Goal: Find contact information: Find contact information

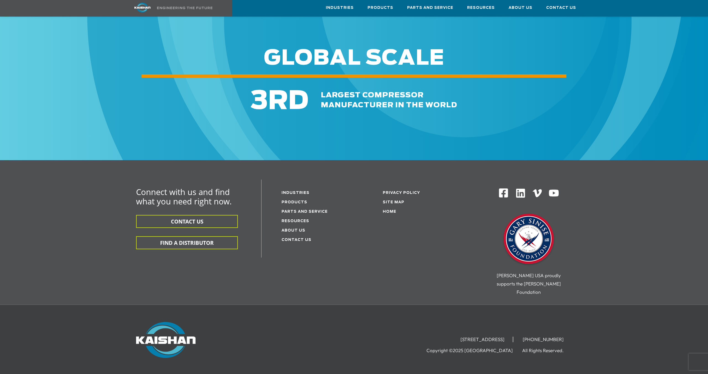
scroll to position [641, 0]
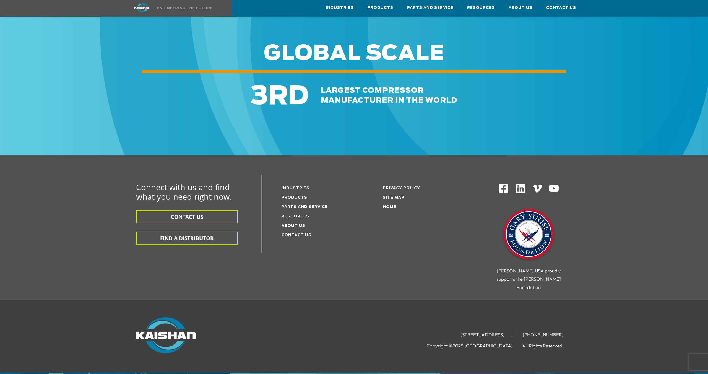
drag, startPoint x: 420, startPoint y: 306, endPoint x: 516, endPoint y: 306, distance: 96.2
click at [513, 332] on li "[STREET_ADDRESS]" at bounding box center [482, 335] width 61 height 6
copy li "[STREET_ADDRESS]"
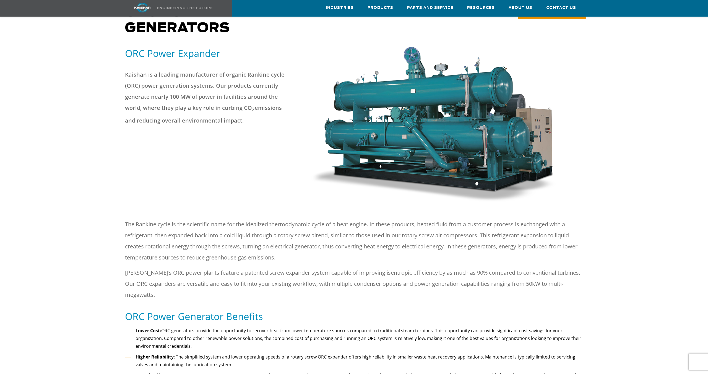
scroll to position [0, 0]
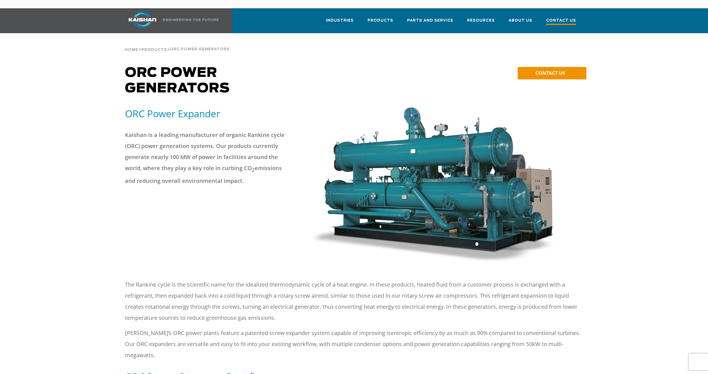
click at [552, 17] on span "Contact Us" at bounding box center [561, 20] width 30 height 7
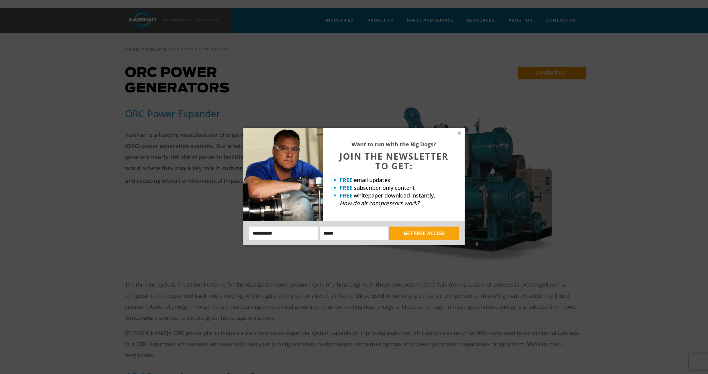
click at [296, 235] on input "Name:" at bounding box center [283, 232] width 69 height 13
type input "**********"
click at [376, 234] on input "**********" at bounding box center [354, 232] width 68 height 13
type input "**********"
click at [419, 233] on button "GET FREE ACCESS" at bounding box center [424, 232] width 70 height 13
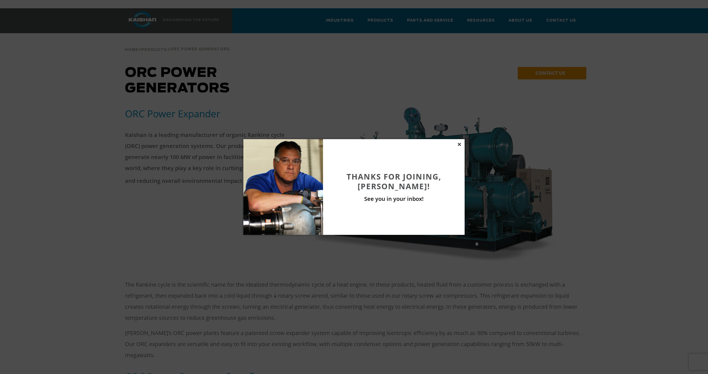
click at [459, 143] on icon at bounding box center [459, 144] width 5 height 5
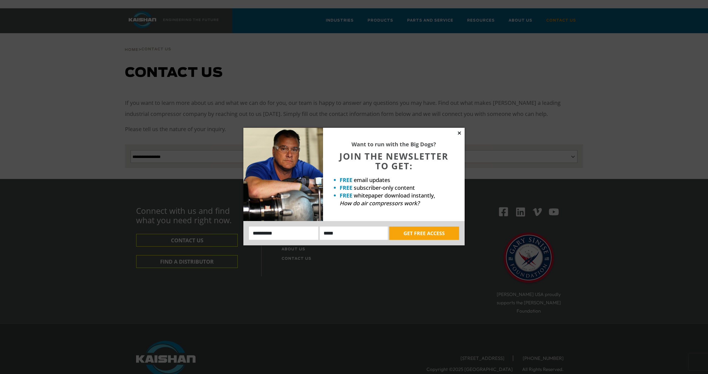
click at [460, 132] on icon at bounding box center [459, 132] width 3 height 3
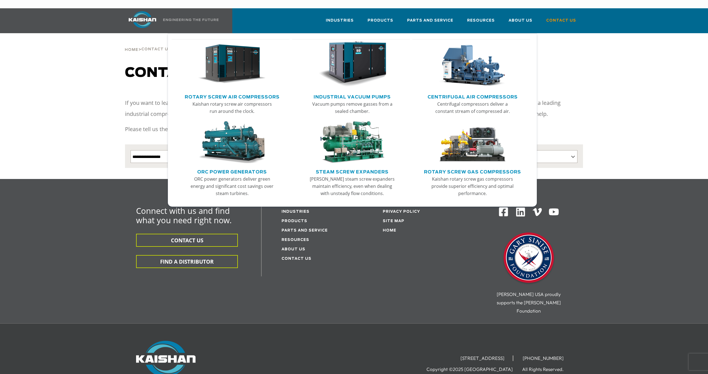
click at [234, 140] on img "Main menu" at bounding box center [232, 142] width 68 height 43
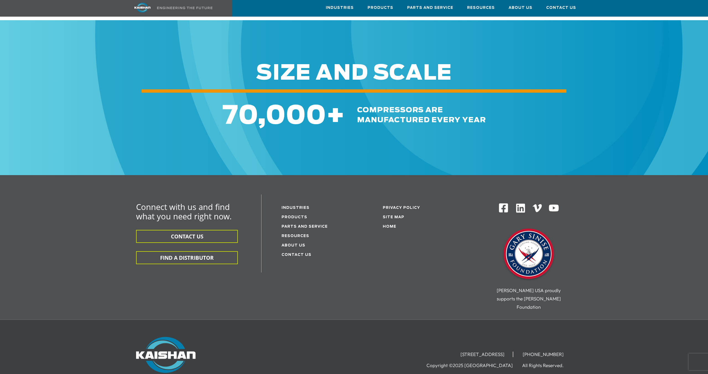
scroll to position [621, 0]
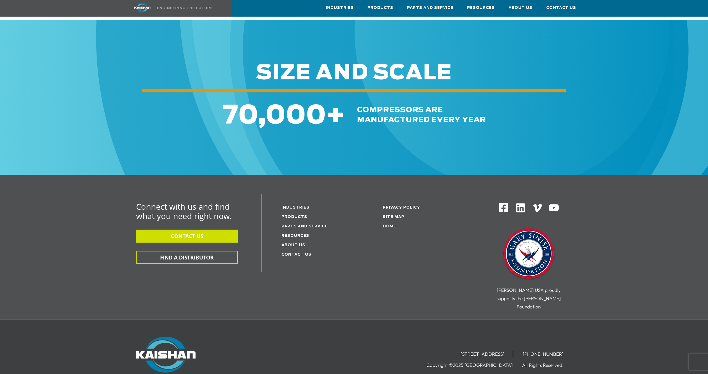
click at [198, 229] on button "CONTACT US" at bounding box center [187, 235] width 102 height 13
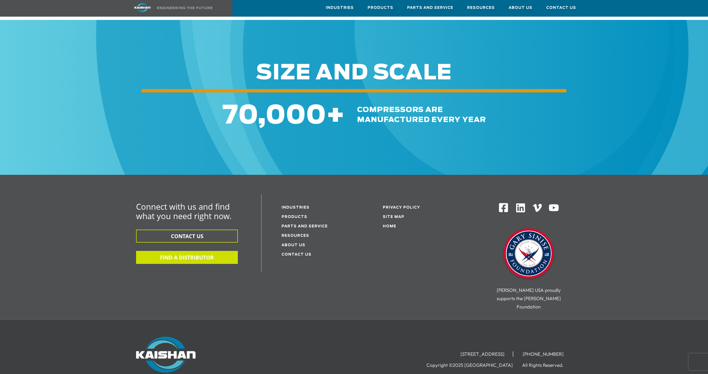
click at [170, 251] on button "FIND A DISTRIBUTOR" at bounding box center [187, 257] width 102 height 13
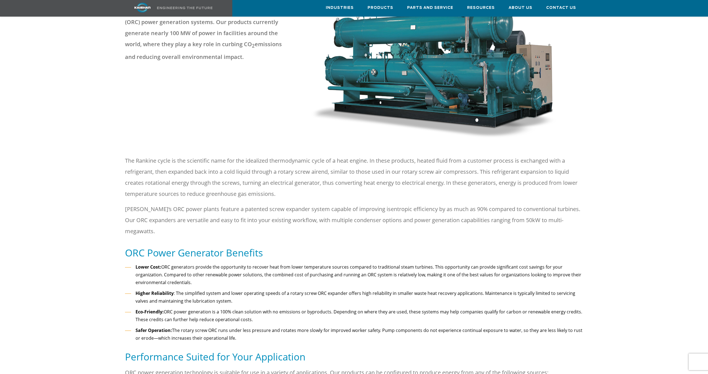
scroll to position [0, 0]
